Goal: Information Seeking & Learning: Understand process/instructions

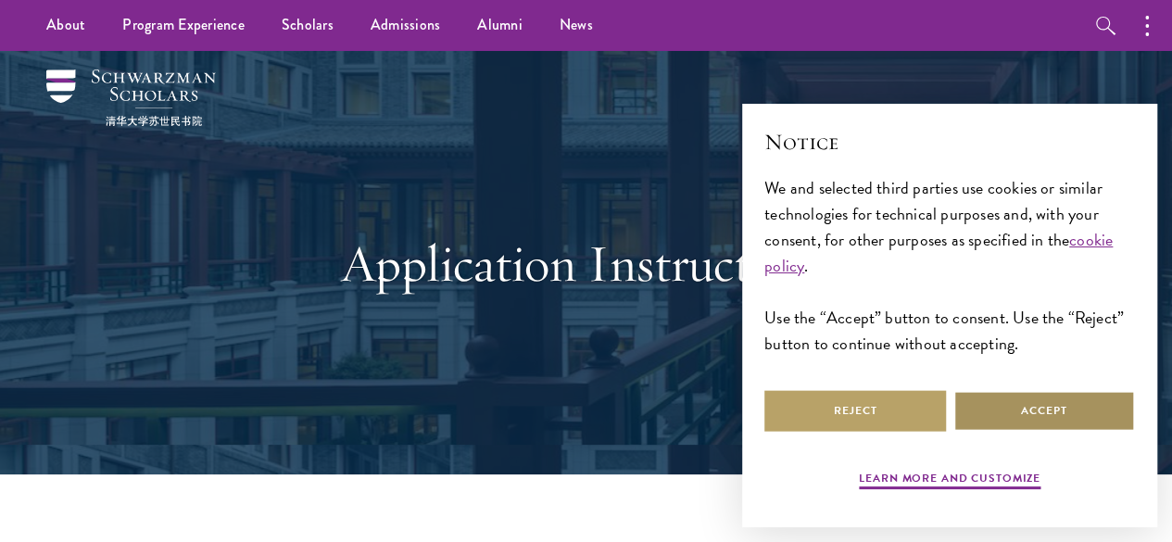
click at [1006, 405] on button "Accept" at bounding box center [1044, 411] width 182 height 42
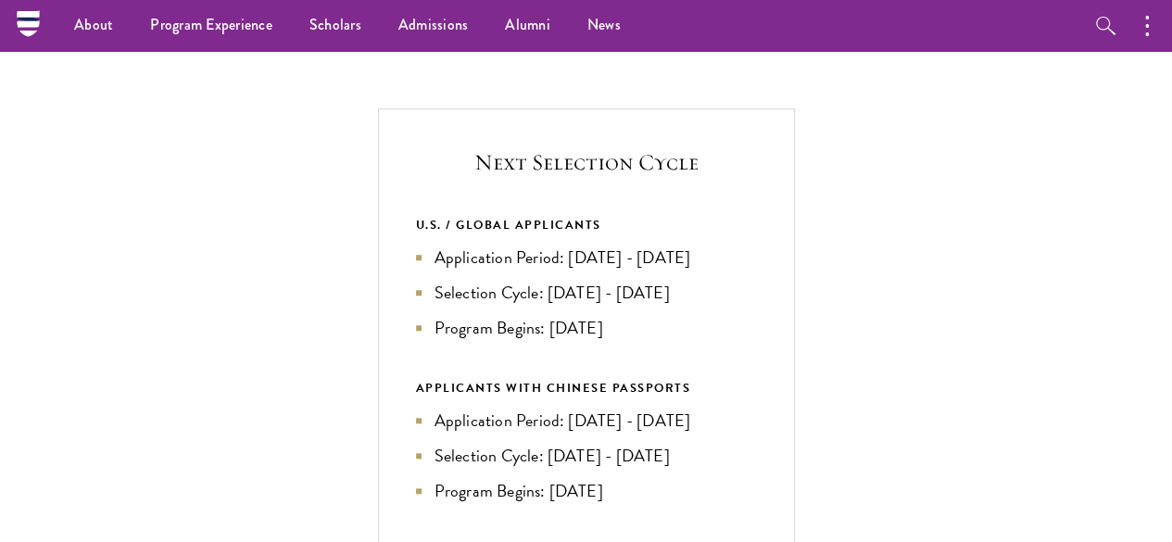
scroll to position [589, 0]
drag, startPoint x: 283, startPoint y: 237, endPoint x: 187, endPoint y: 253, distance: 97.6
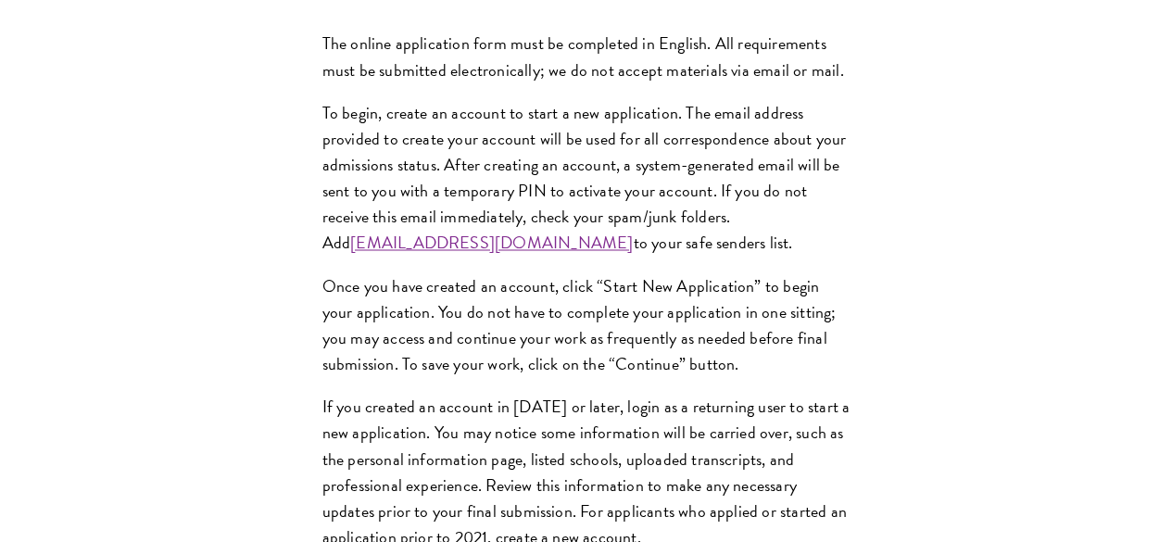
scroll to position [1484, 0]
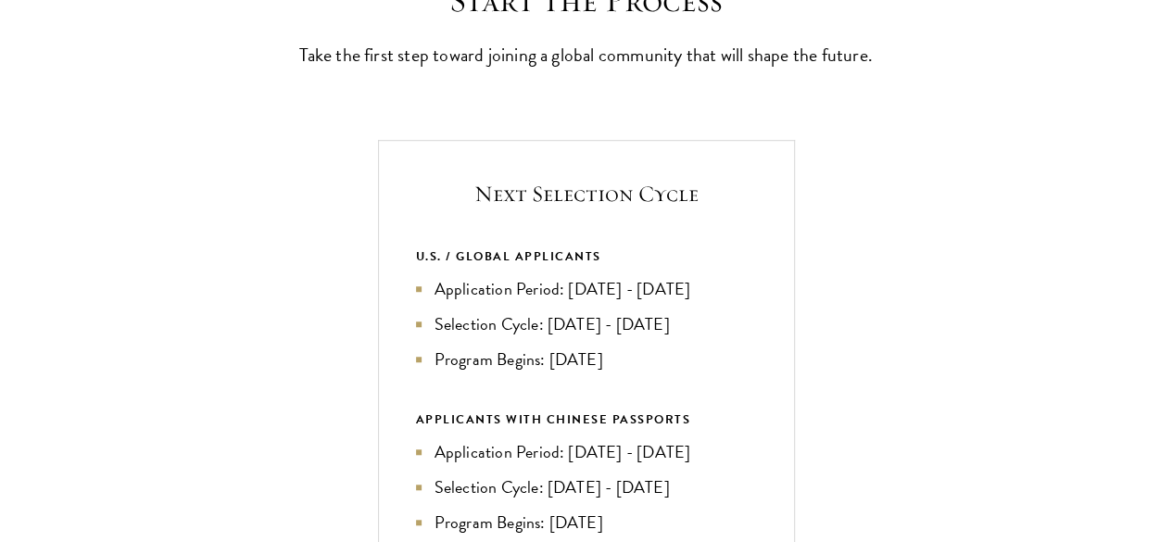
scroll to position [602, 0]
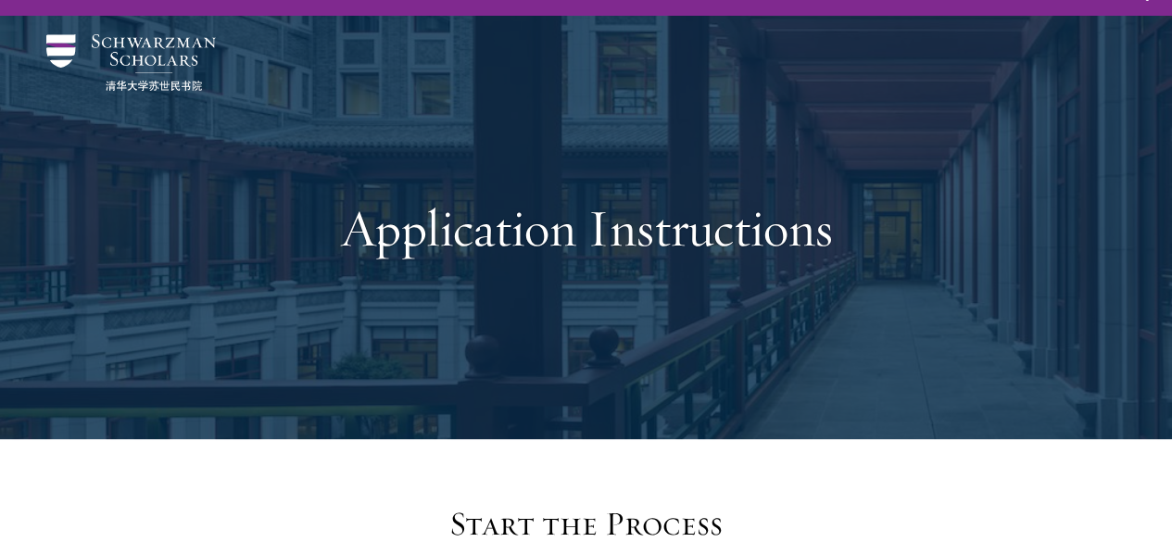
scroll to position [0, 0]
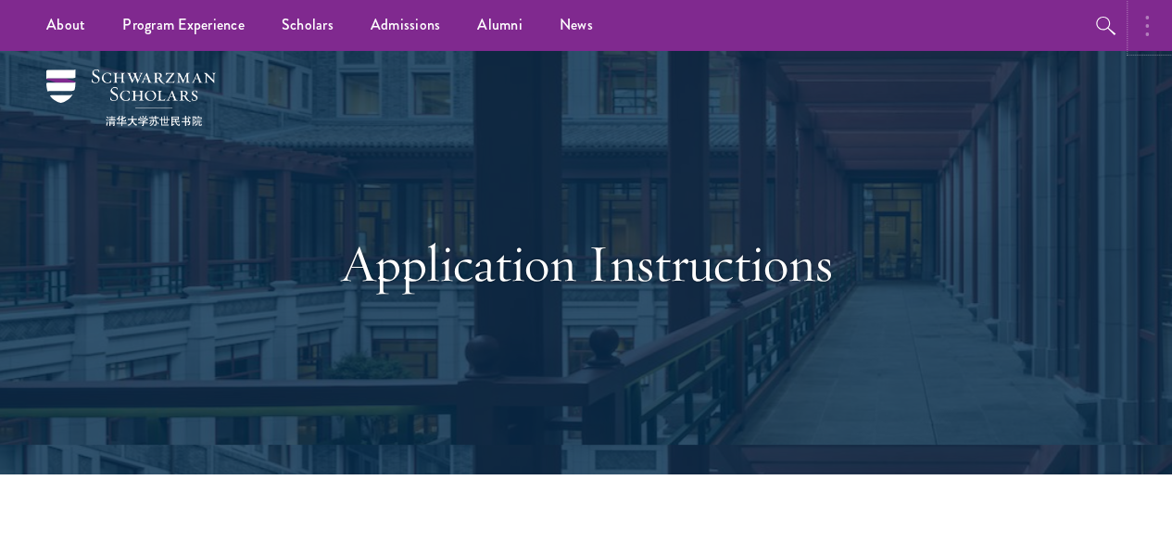
click at [1147, 40] on button "button" at bounding box center [1151, 25] width 41 height 51
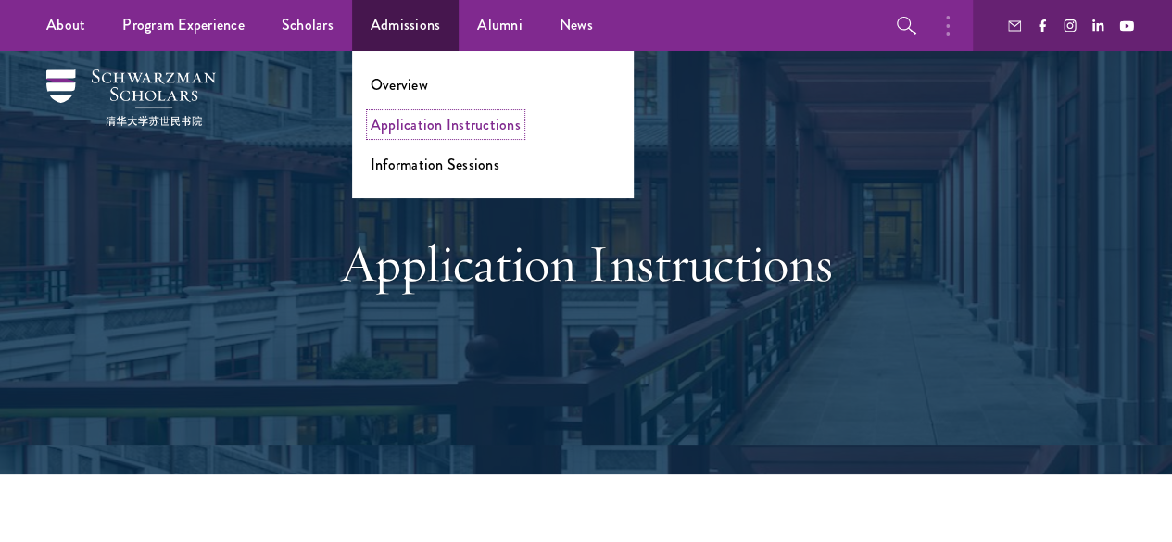
click at [432, 126] on link "Application Instructions" at bounding box center [445, 124] width 150 height 21
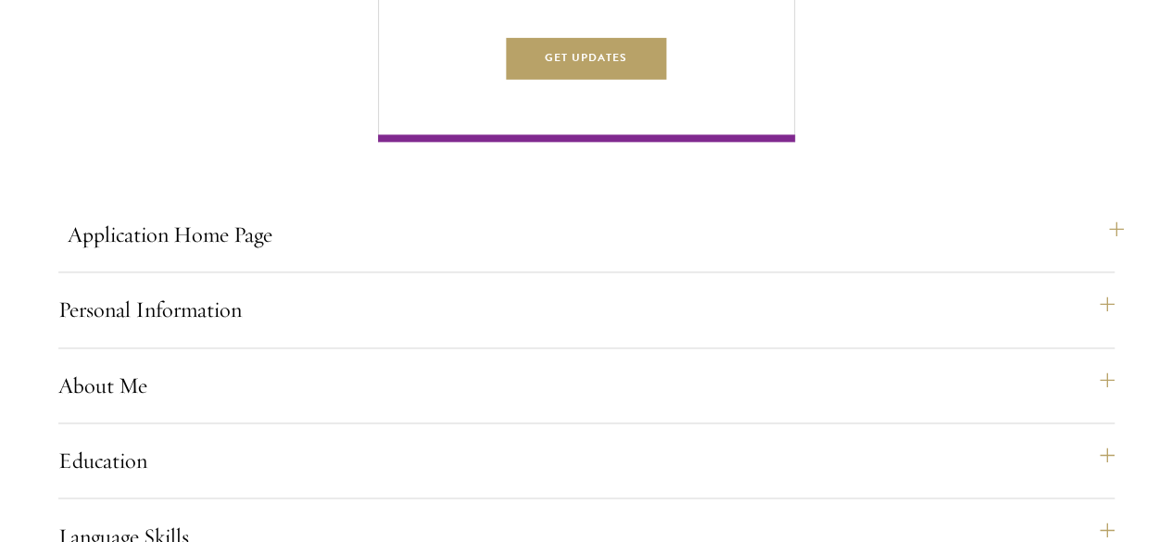
scroll to position [1215, 0]
